Goal: Transaction & Acquisition: Purchase product/service

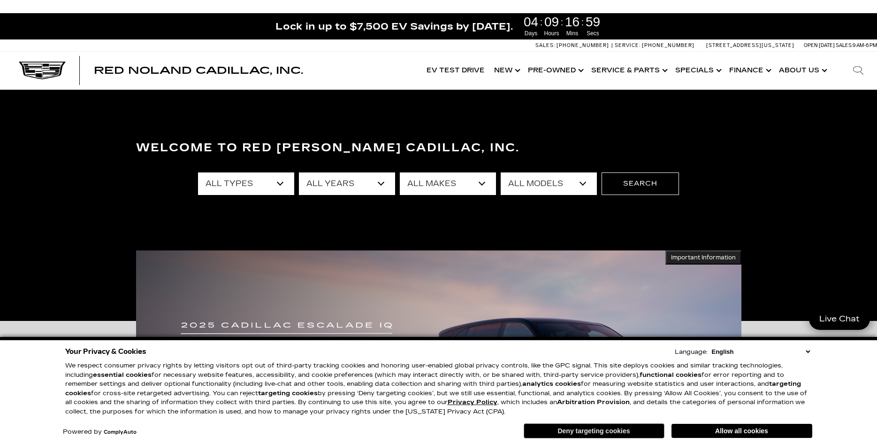
click at [610, 431] on button "Deny targeting cookies" at bounding box center [594, 430] width 141 height 15
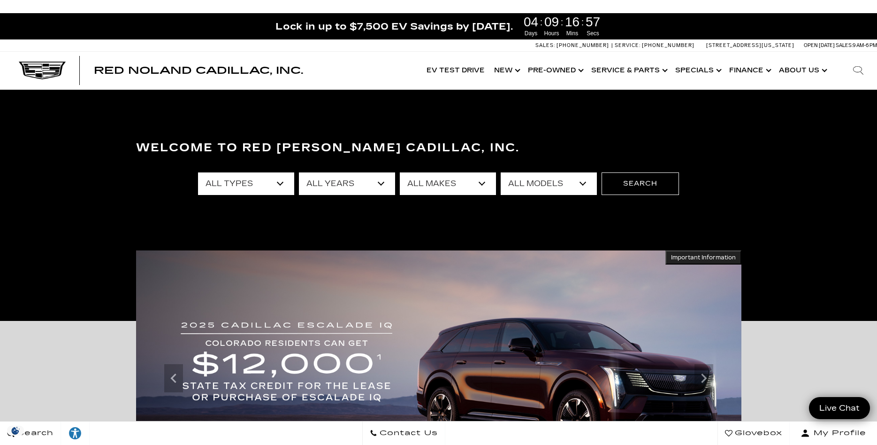
click at [198, 172] on select "All Types New Used Certified Used Demo" at bounding box center [246, 183] width 96 height 23
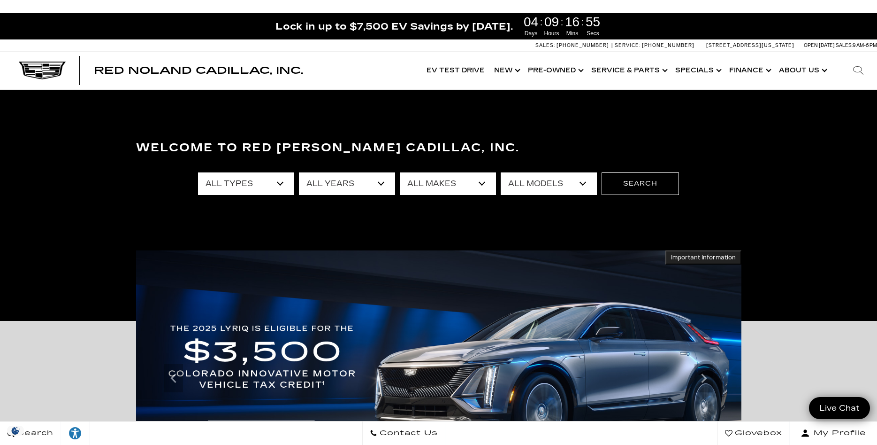
select select "New"
click option "New" at bounding box center [0, 0] width 0 height 0
click at [400, 172] on select "All Makes Cadillac" at bounding box center [448, 183] width 96 height 23
select select "Cadillac"
click option "Cadillac" at bounding box center [0, 0] width 0 height 0
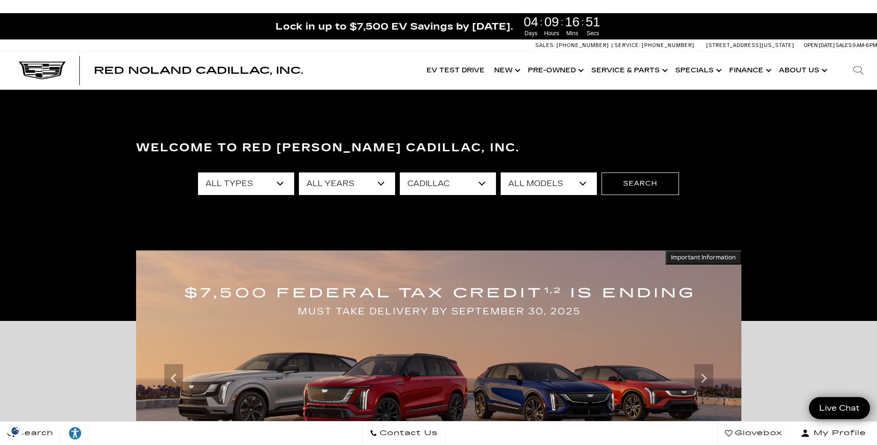
click at [501, 172] on select "All Models CT4 CT5-V Escalade Escalade ESV ESCALADE IQ ESCALADE IQL LYRIQ OPTIQ…" at bounding box center [549, 183] width 96 height 23
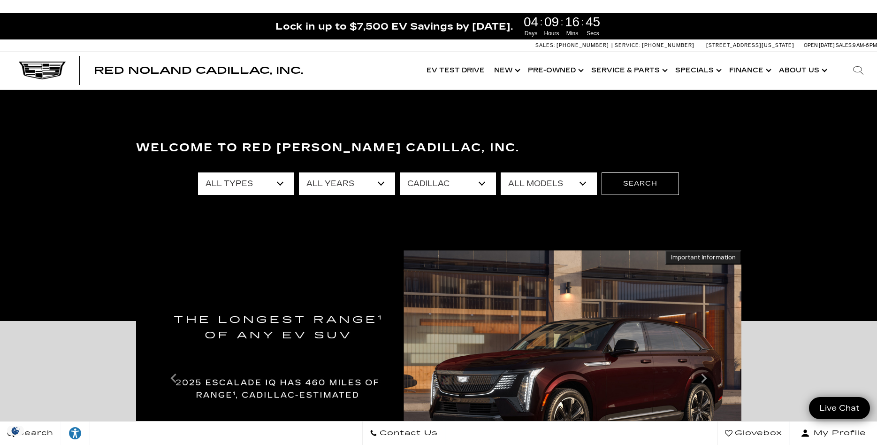
select select "XT5"
click option "XT5" at bounding box center [0, 0] width 0 height 0
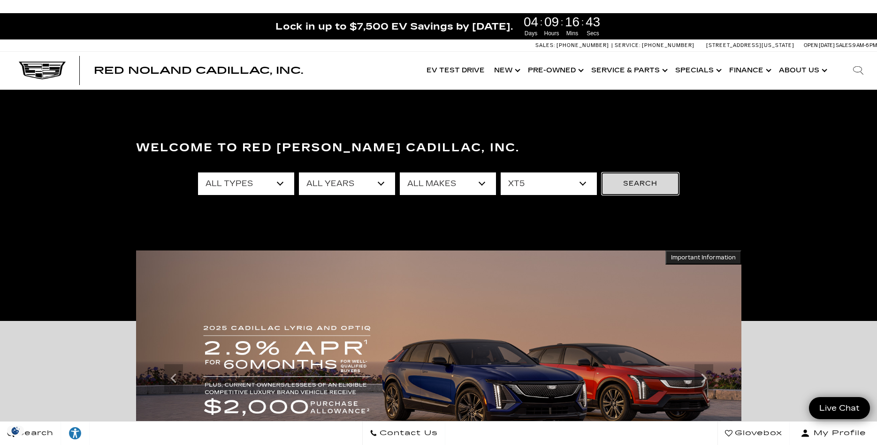
click at [660, 184] on button "Search" at bounding box center [640, 183] width 77 height 23
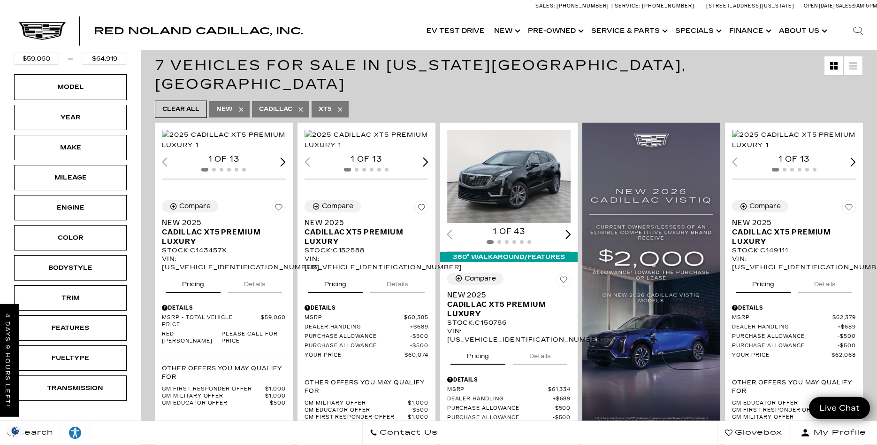
scroll to position [192, 0]
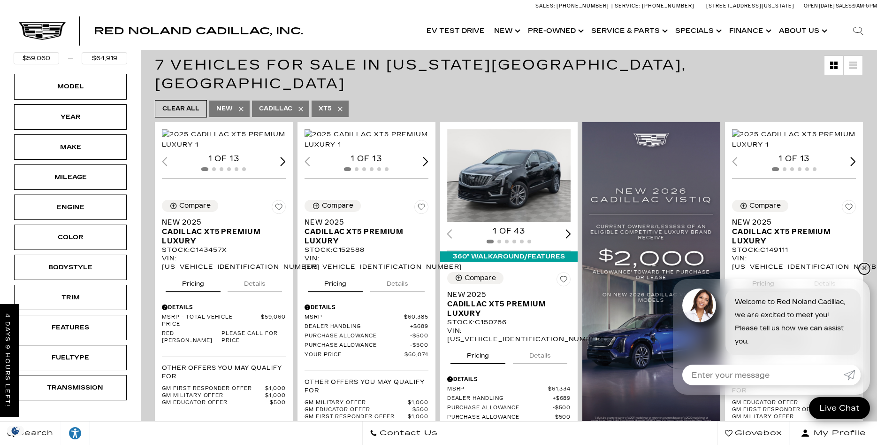
click at [867, 267] on link "✕" at bounding box center [864, 268] width 11 height 11
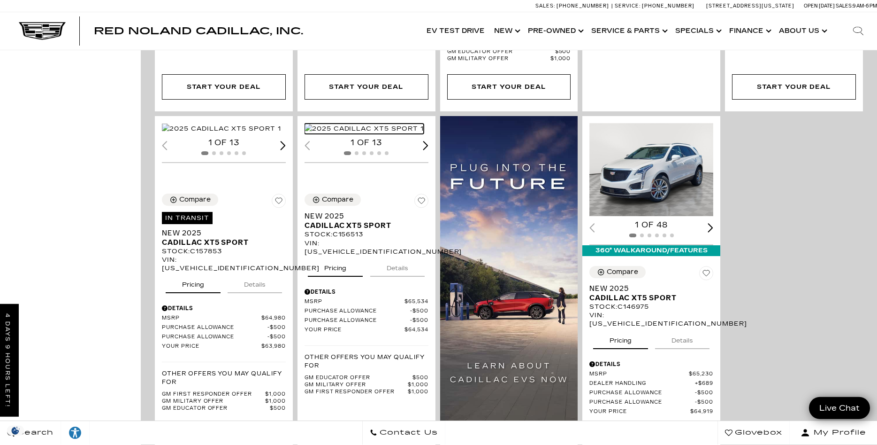
scroll to position [623, 0]
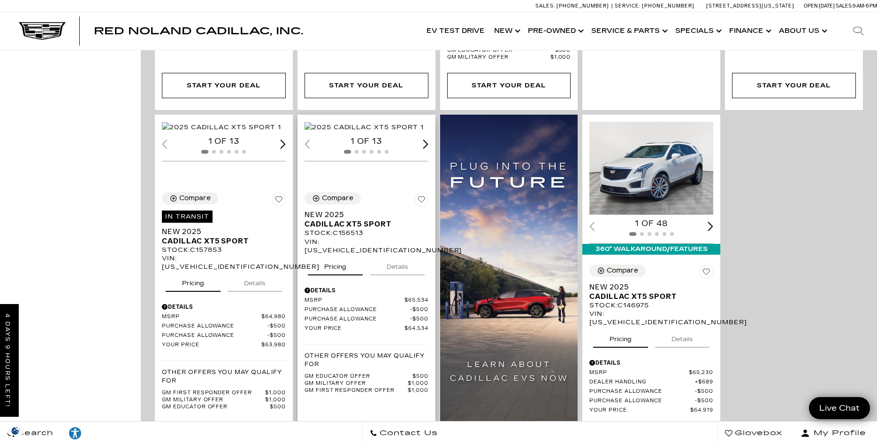
click at [407, 254] on button "Details" at bounding box center [397, 264] width 54 height 21
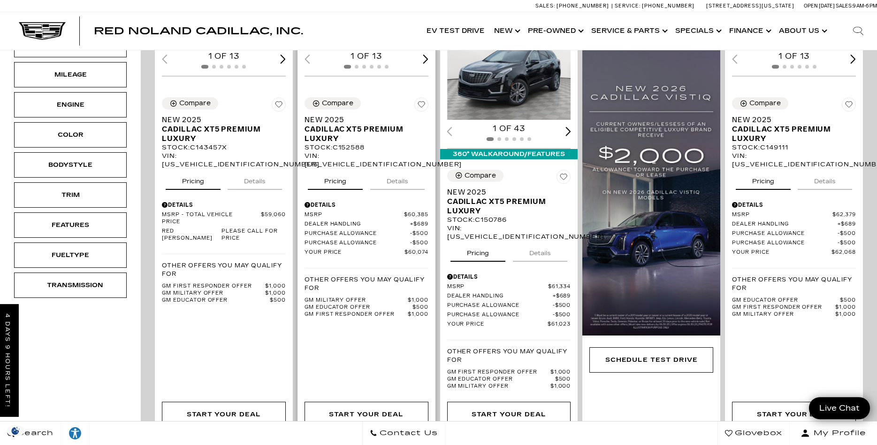
scroll to position [144, 0]
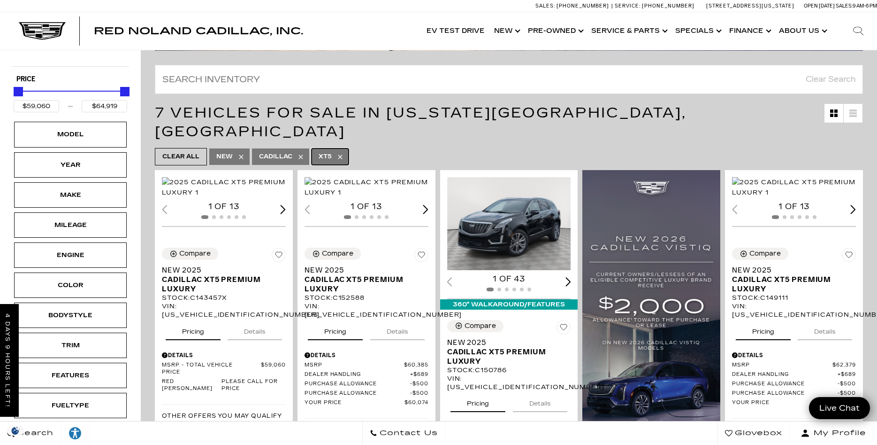
click at [346, 148] on link "XT5" at bounding box center [330, 156] width 37 height 16
type input "$50,049"
type input "$179,434"
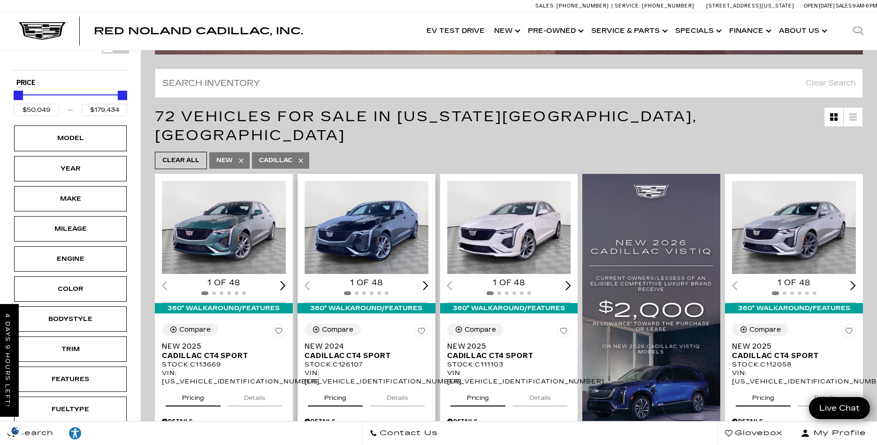
scroll to position [144, 0]
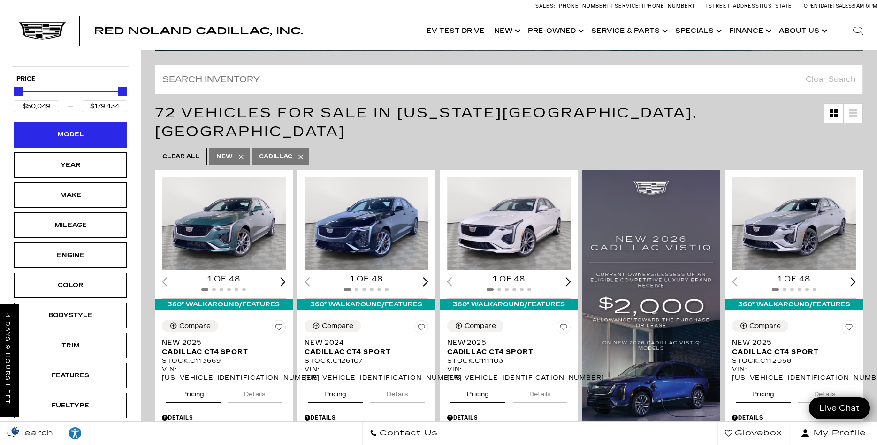
click at [67, 129] on div "Model" at bounding box center [70, 134] width 47 height 10
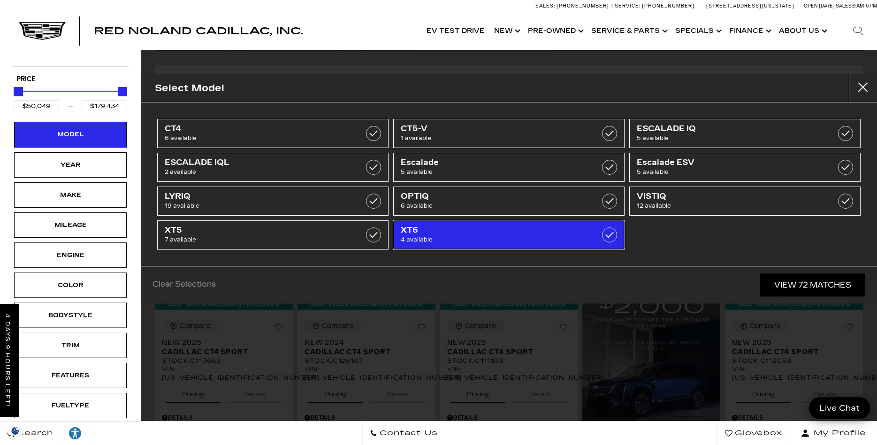
click at [596, 231] on link "XT6 4 available" at bounding box center [508, 234] width 231 height 29
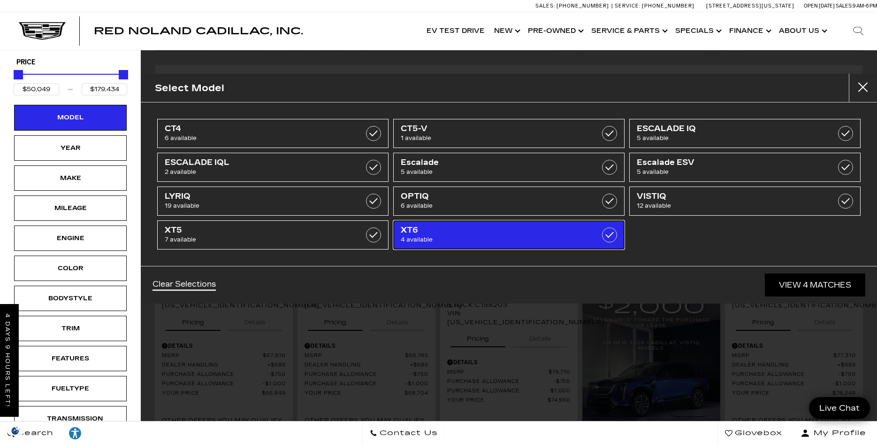
type input "$66,849"
type input "$76,249"
checkbox input "true"
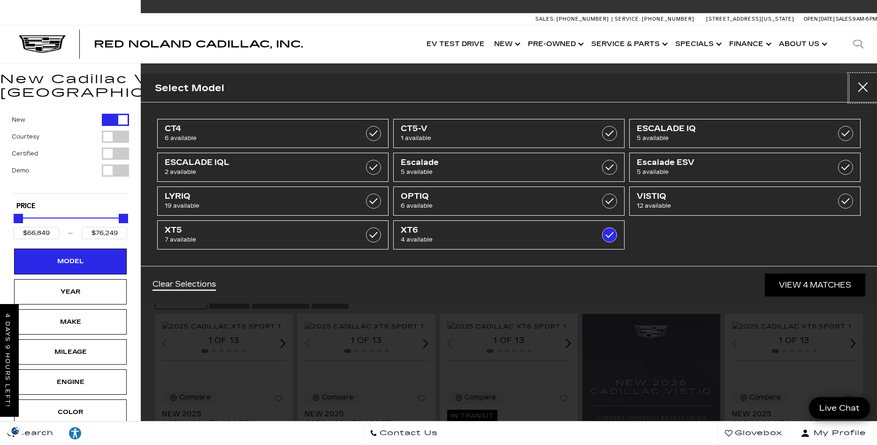
click at [862, 84] on button "Close" at bounding box center [863, 88] width 28 height 28
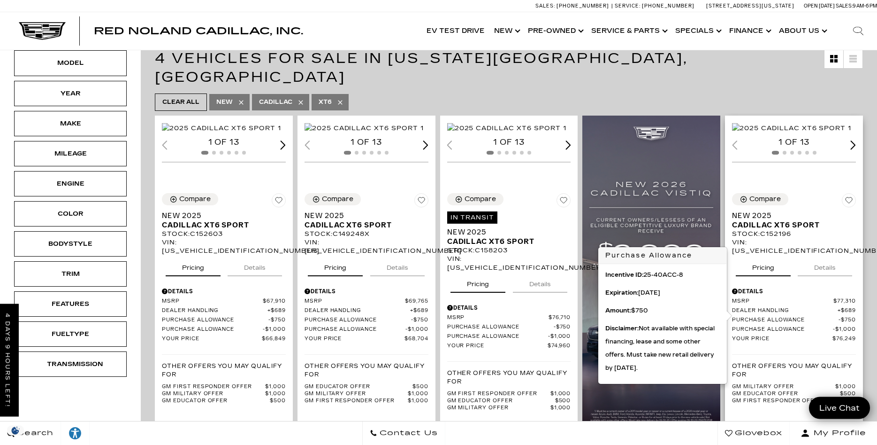
scroll to position [144, 0]
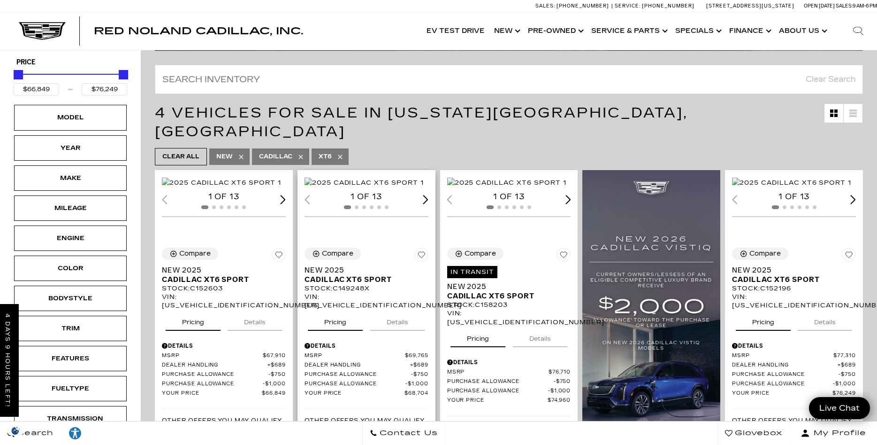
click at [340, 177] on img "1 / 2" at bounding box center [364, 182] width 119 height 10
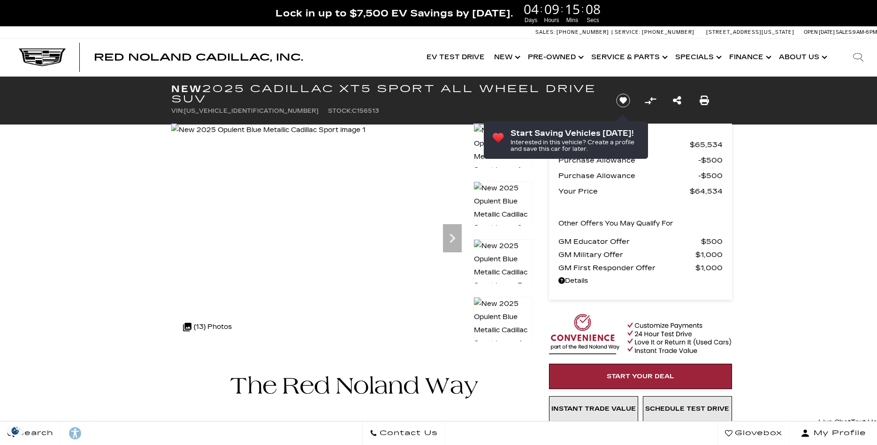
click at [324, 137] on img at bounding box center [268, 129] width 194 height 13
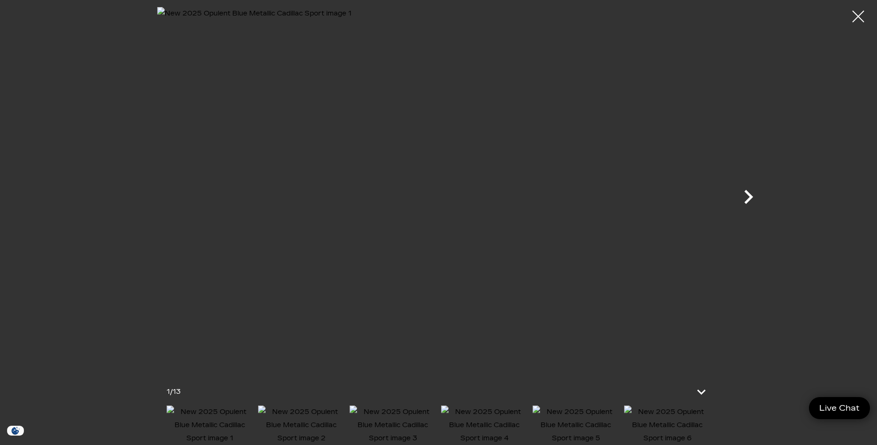
click at [750, 200] on icon "Next" at bounding box center [749, 197] width 9 height 14
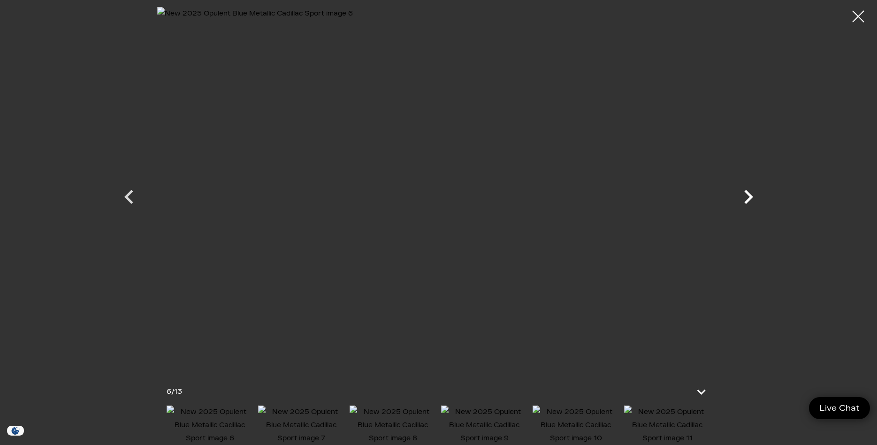
click at [750, 200] on icon "Next" at bounding box center [749, 197] width 9 height 14
click at [753, 187] on icon "Next" at bounding box center [749, 197] width 28 height 28
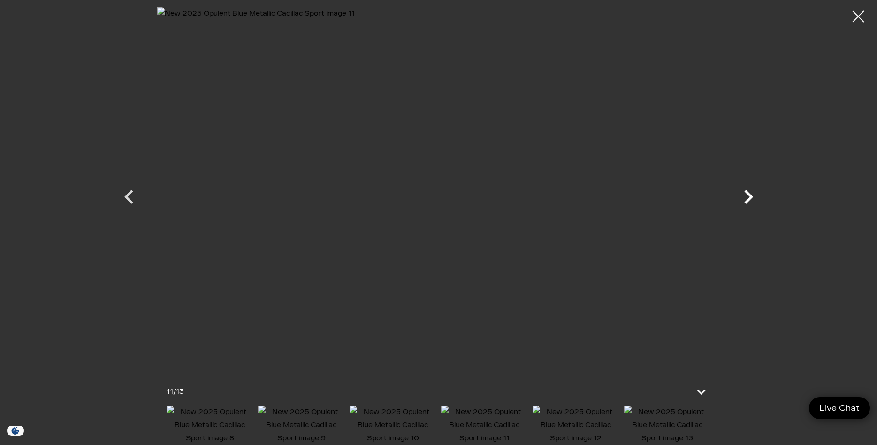
click at [746, 200] on icon "Next" at bounding box center [749, 197] width 28 height 28
click at [746, 200] on div at bounding box center [438, 188] width 657 height 362
click at [864, 15] on div at bounding box center [858, 16] width 25 height 25
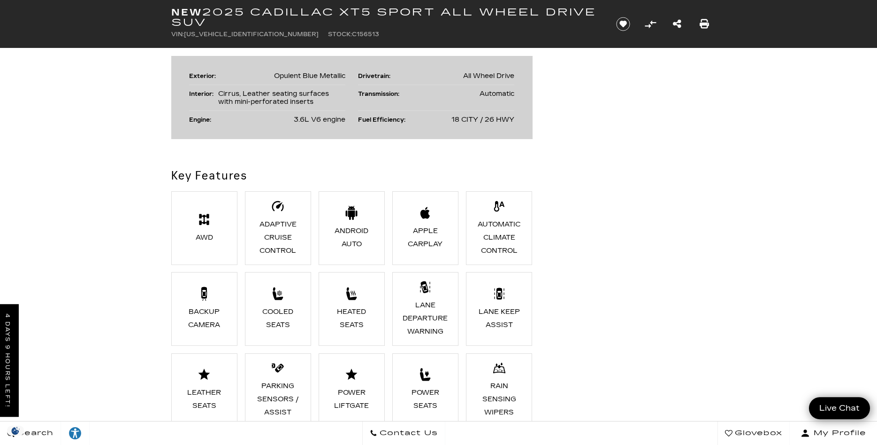
scroll to position [670, 0]
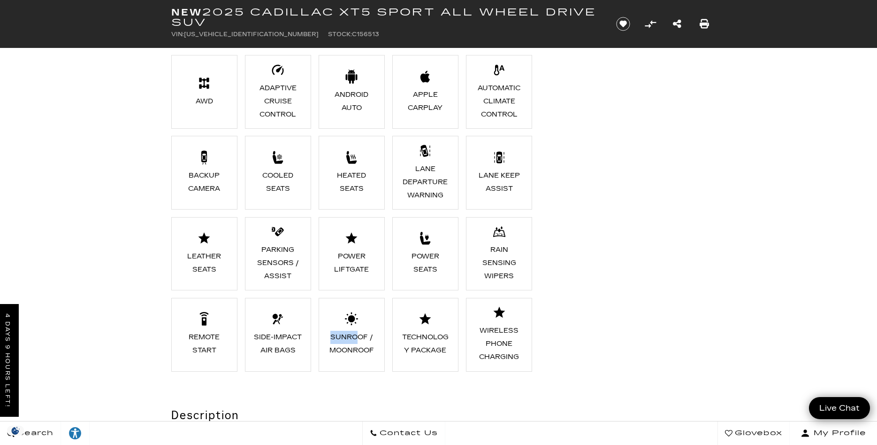
click at [361, 326] on li "Sunroof / Moonroof" at bounding box center [352, 335] width 67 height 74
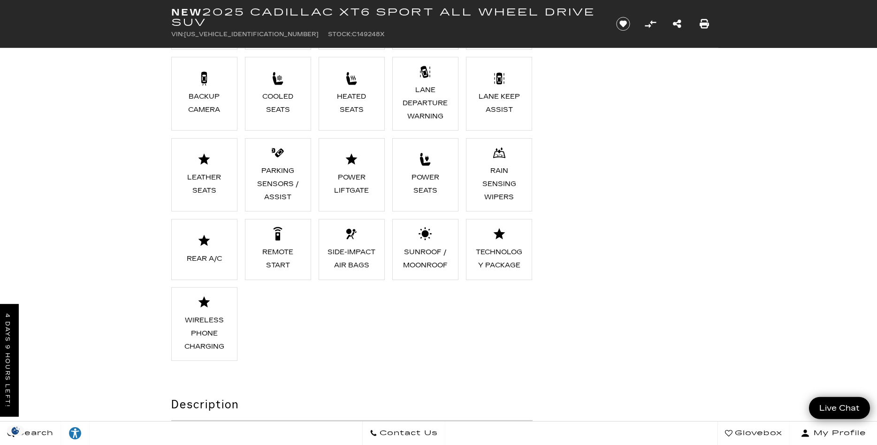
scroll to position [766, 0]
